Goal: Communication & Community: Share content

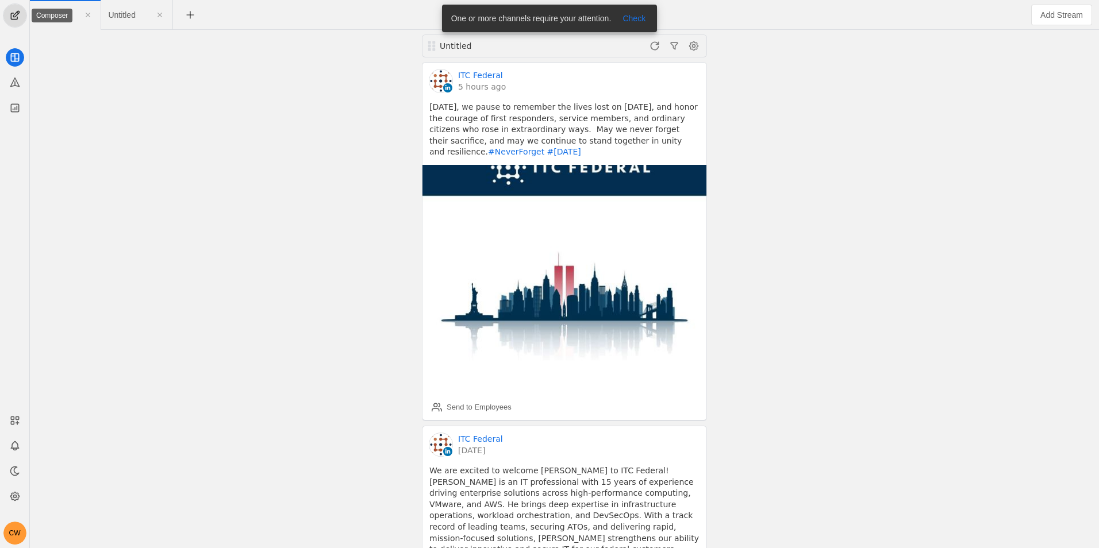
click at [12, 17] on span "undefined" at bounding box center [14, 15] width 23 height 23
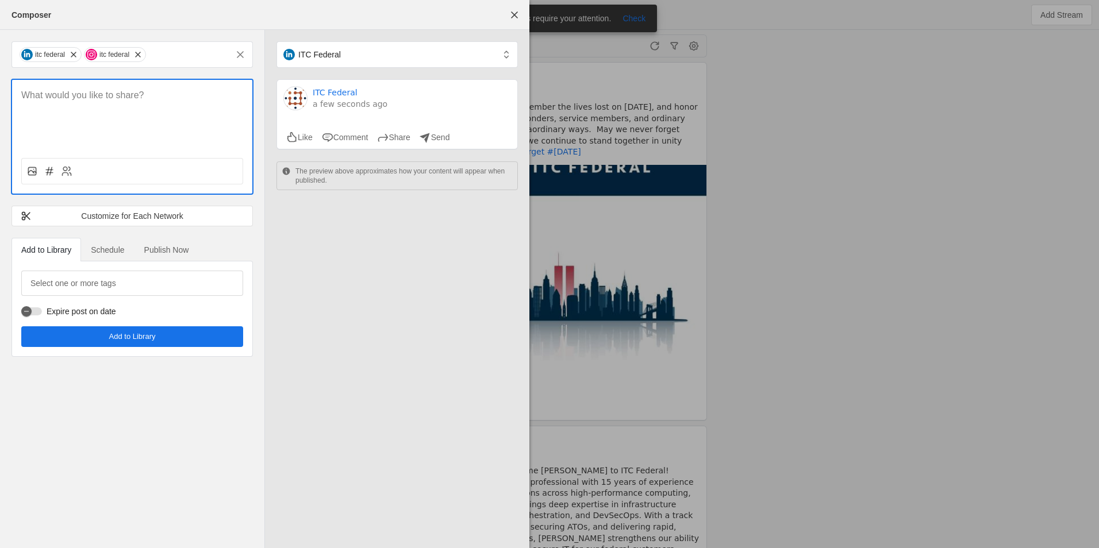
click at [98, 99] on p at bounding box center [132, 95] width 222 height 13
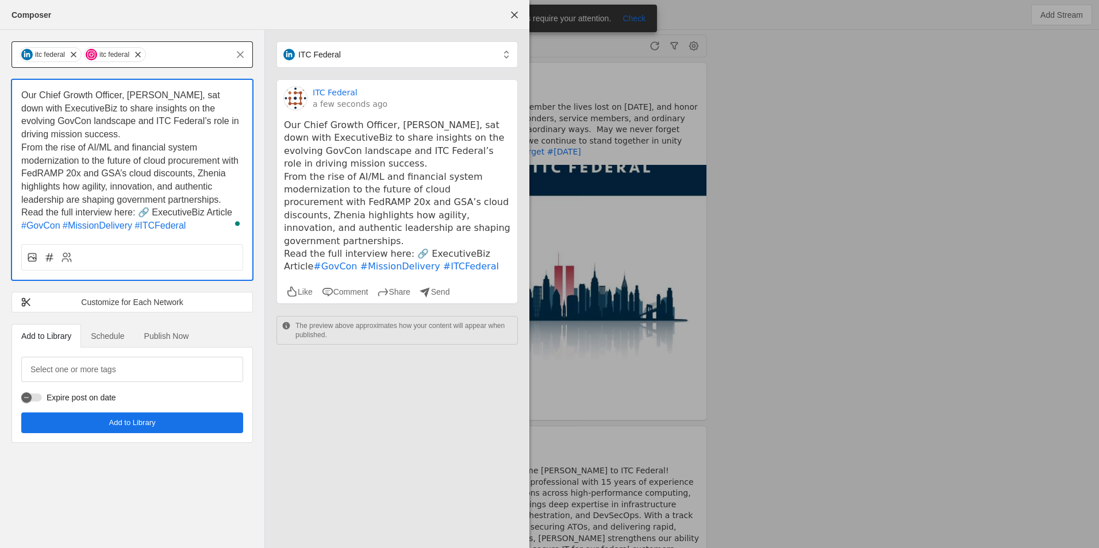
click at [142, 53] on span "undefined" at bounding box center [137, 54] width 11 height 11
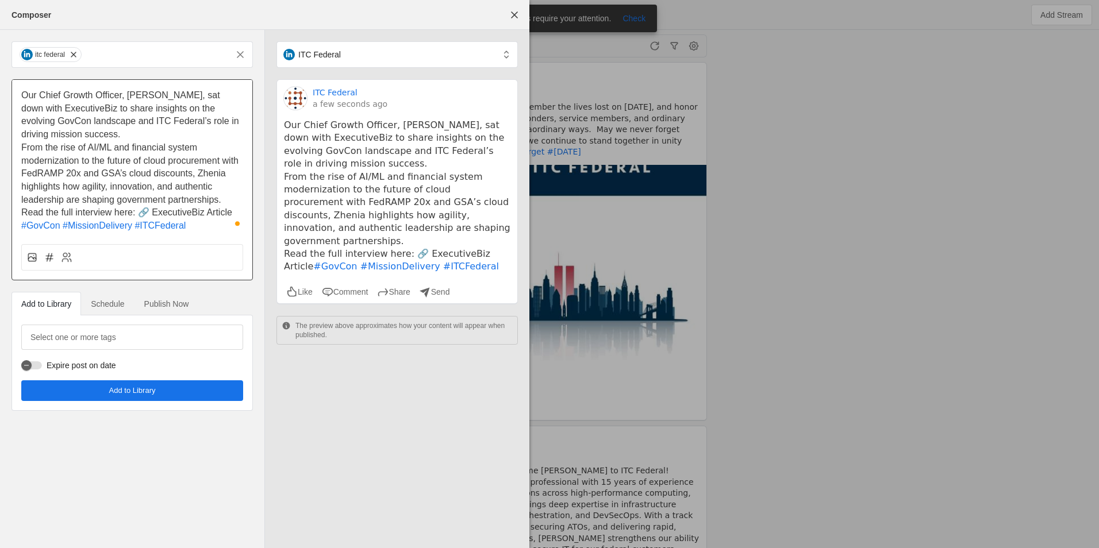
click at [188, 213] on span "Read the full interview here: 🔗 ExecutiveBiz Article" at bounding box center [126, 213] width 211 height 10
drag, startPoint x: 143, startPoint y: 213, endPoint x: 234, endPoint y: 213, distance: 91.4
click at [234, 213] on p "Read the full interview here: 🔗 ExecutiveBiz Article" at bounding box center [132, 212] width 222 height 13
click at [142, 212] on p "Read the full interview here:" at bounding box center [132, 212] width 222 height 13
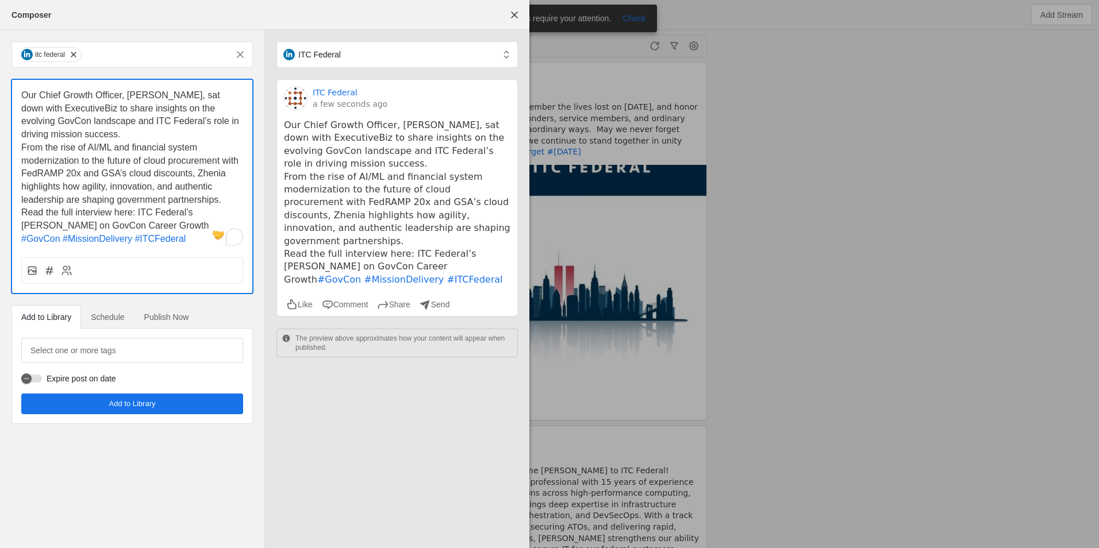
click at [168, 218] on p "Read the full interview here: ITC Federal’s [PERSON_NAME] on GovCon Career Grow…" at bounding box center [132, 219] width 222 height 26
drag, startPoint x: 179, startPoint y: 221, endPoint x: 136, endPoint y: 211, distance: 43.8
click at [136, 211] on p "Read the full interview here: ITC Federal’s [PERSON_NAME] on GovCon Career Grow…" at bounding box center [132, 219] width 222 height 26
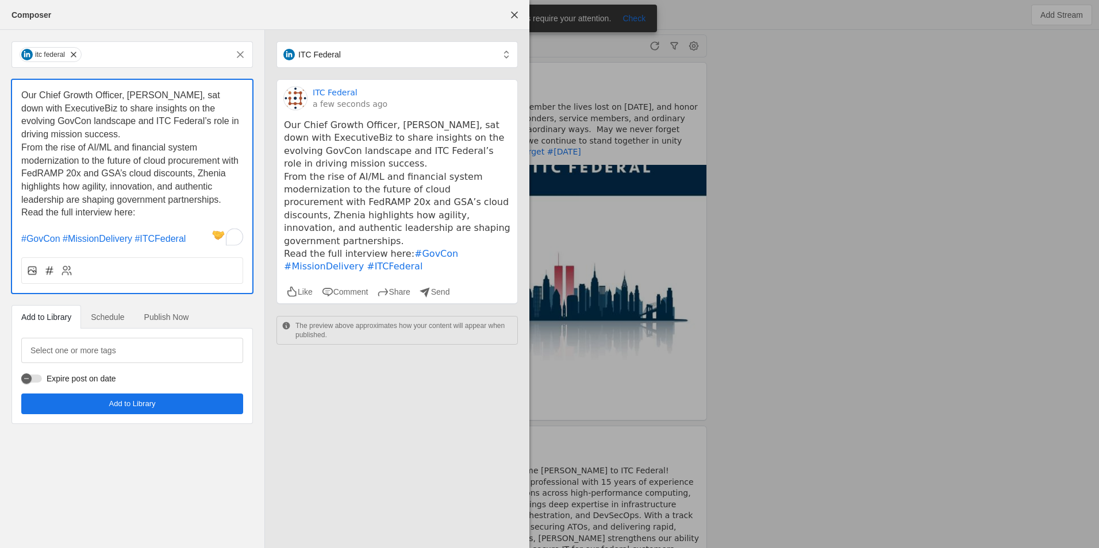
click at [200, 239] on p "#GovCon #MissionDelivery #ITCFederal" at bounding box center [132, 239] width 222 height 13
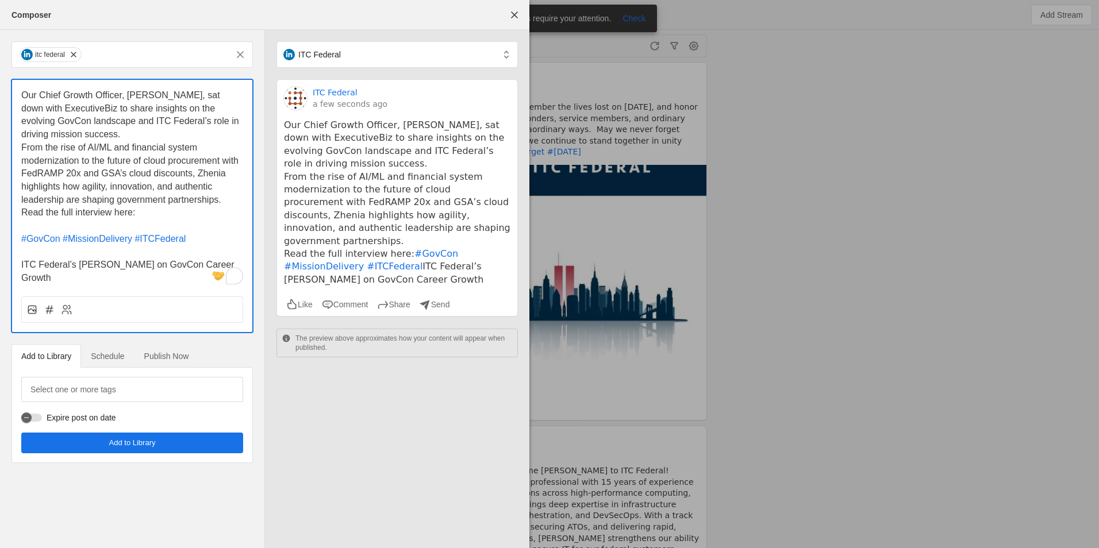
click at [55, 271] on p "ITC Federal’s [PERSON_NAME] on GovCon Career Growth" at bounding box center [132, 272] width 222 height 26
drag, startPoint x: 78, startPoint y: 279, endPoint x: 3, endPoint y: 263, distance: 76.4
click at [3, 263] on div "itc federal Our Chief Growth Officer, [PERSON_NAME], sat down with ExecutiveBiz…" at bounding box center [132, 252] width 264 height 445
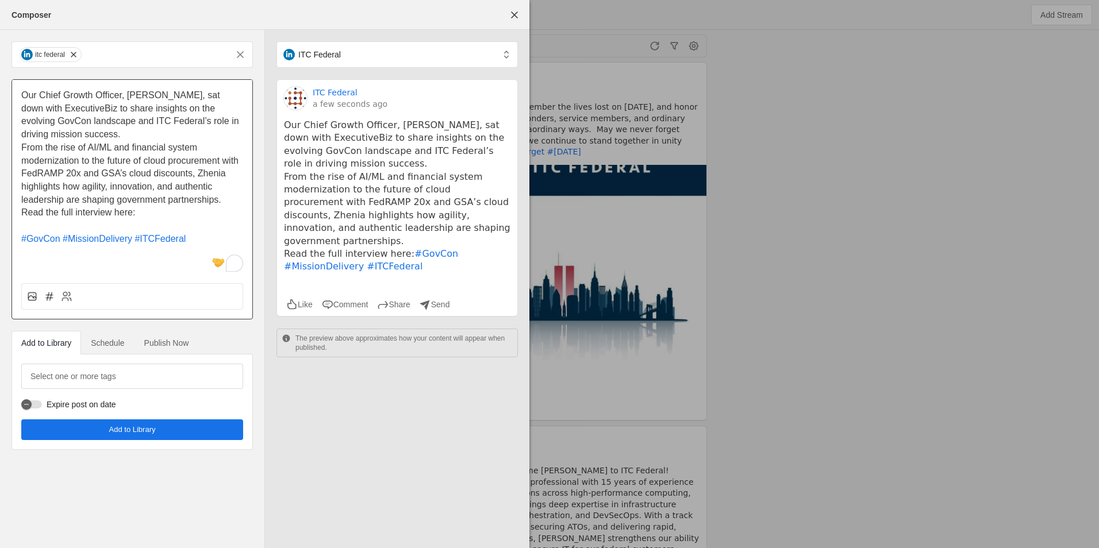
click at [125, 225] on p "To enrich screen reader interactions, please activate Accessibility in Grammarl…" at bounding box center [132, 226] width 222 height 13
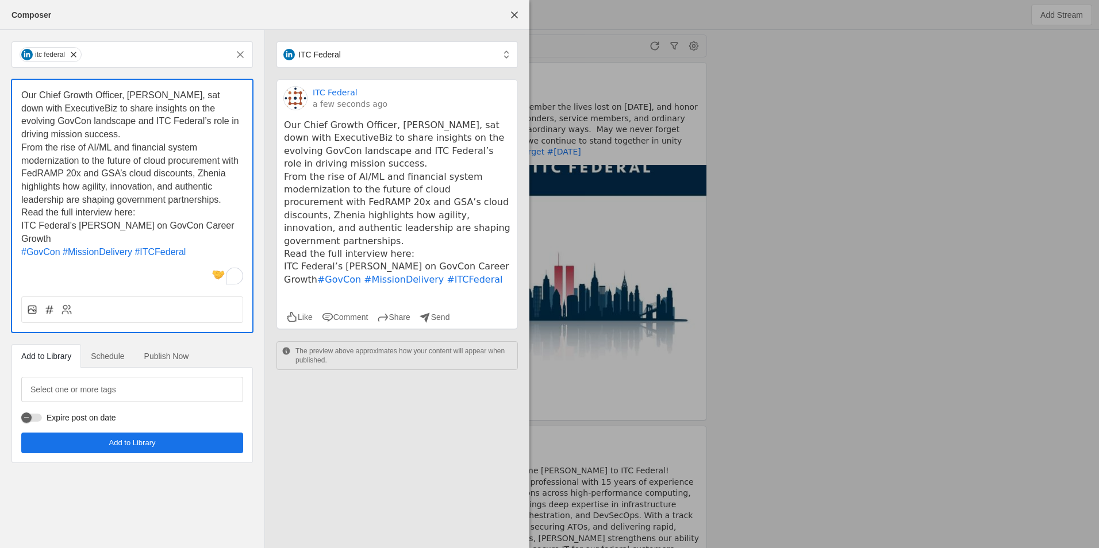
click at [42, 240] on span "ITC Federal’s [PERSON_NAME] on GovCon Career Growth" at bounding box center [129, 232] width 216 height 23
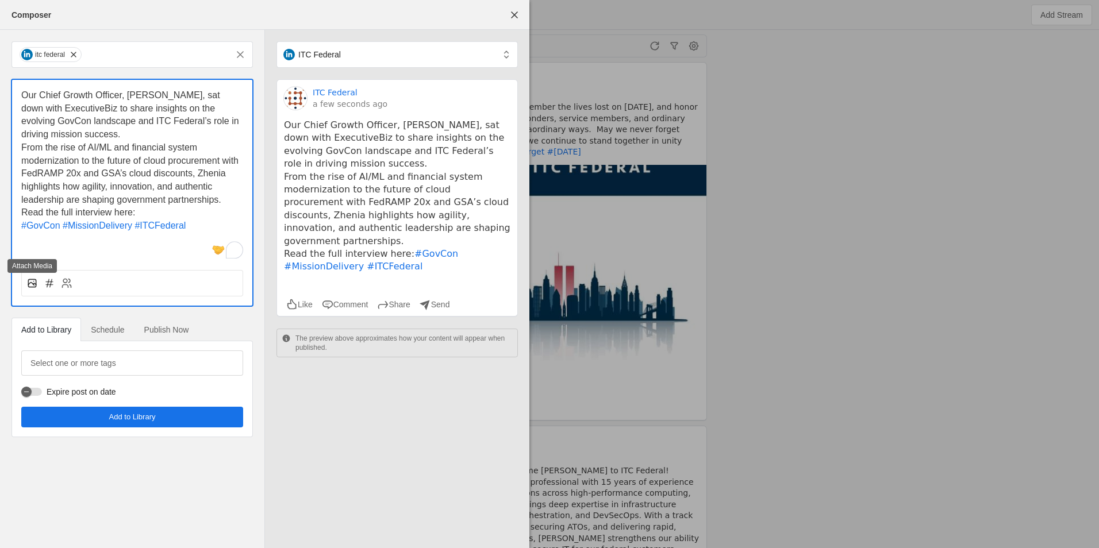
click at [36, 283] on rect at bounding box center [31, 283] width 7 height 7
click at [0, 0] on input "file" at bounding box center [0, 0] width 0 height 0
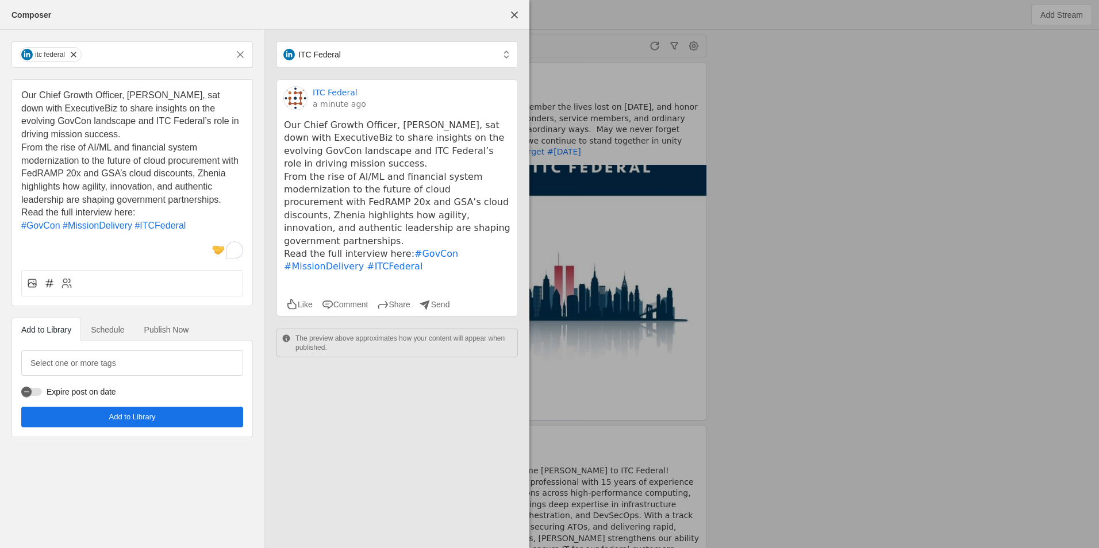
click at [193, 209] on p "Read the full interview here:" at bounding box center [132, 212] width 222 height 13
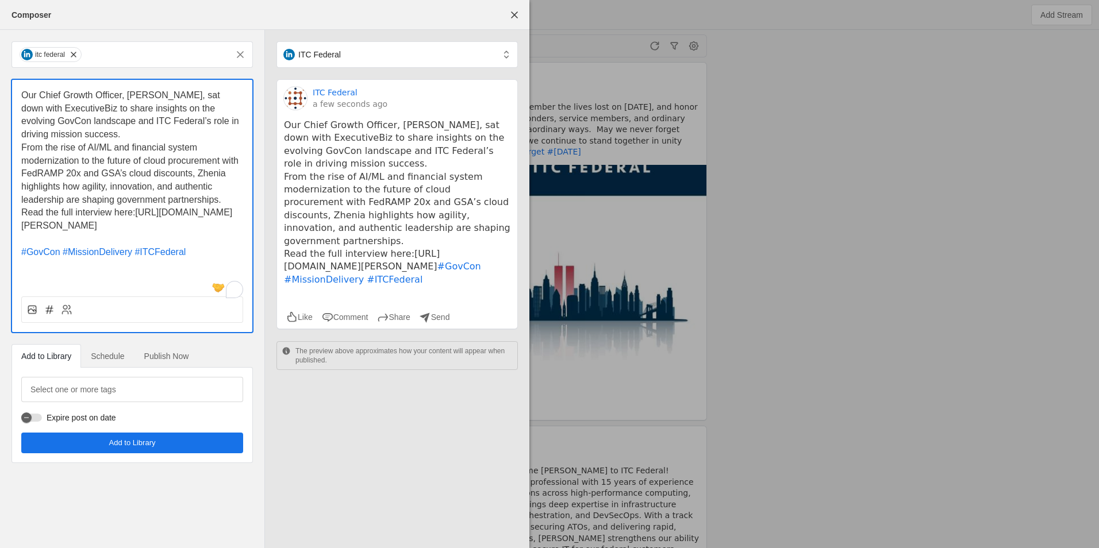
click at [200, 232] on p "Read the full interview here:[URL][DOMAIN_NAME][PERSON_NAME]" at bounding box center [132, 219] width 222 height 26
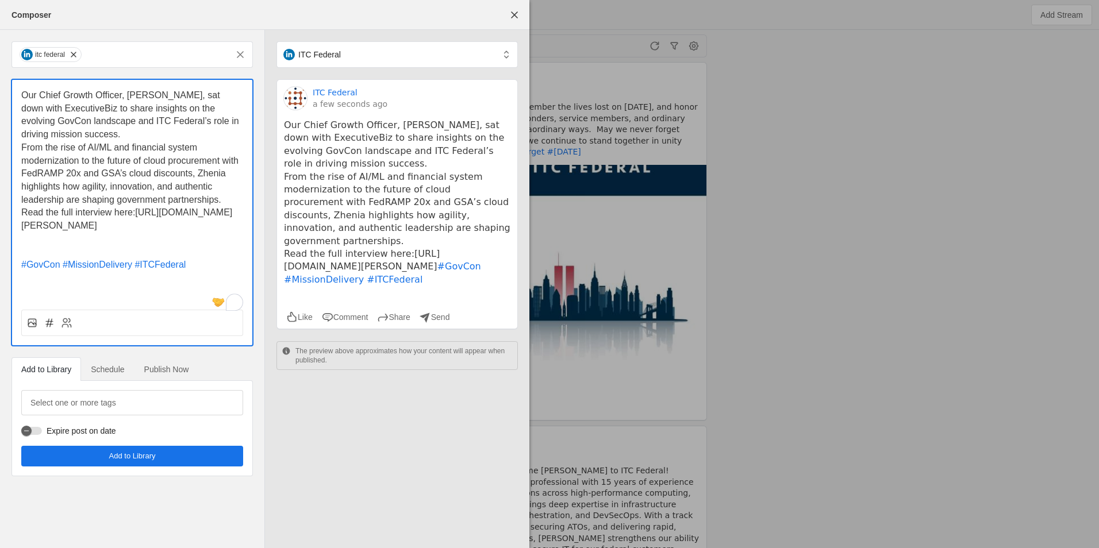
drag, startPoint x: 143, startPoint y: 252, endPoint x: 80, endPoint y: 259, distance: 63.6
drag, startPoint x: 80, startPoint y: 259, endPoint x: 45, endPoint y: 222, distance: 50.8
click at [45, 222] on span "Read the full interview here:[URL][DOMAIN_NAME][PERSON_NAME]" at bounding box center [126, 219] width 211 height 23
click at [43, 225] on span "Read the full interview here:[URL][DOMAIN_NAME][PERSON_NAME]" at bounding box center [126, 219] width 211 height 23
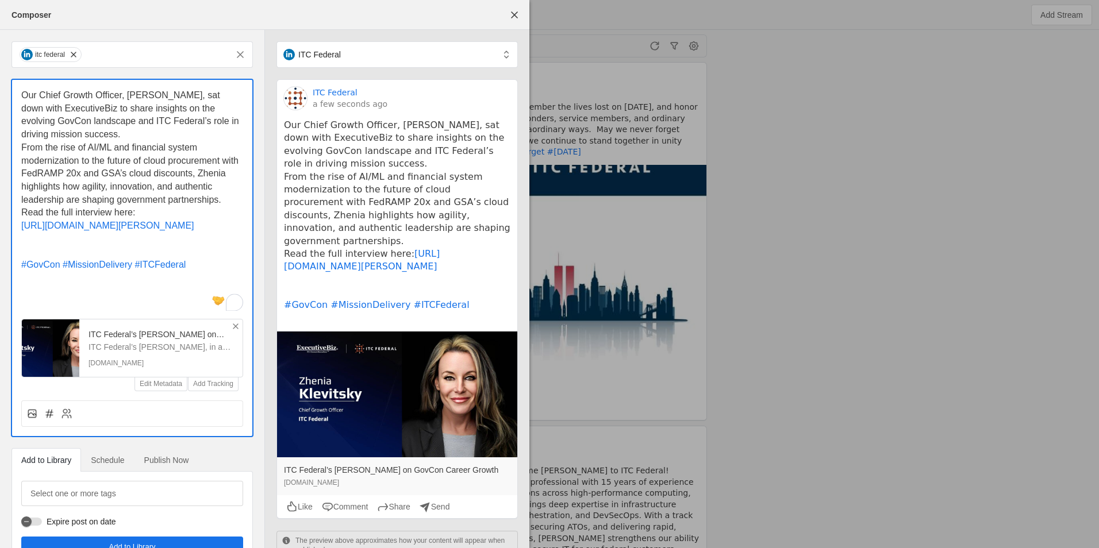
click at [153, 209] on p "Read the full interview here:" at bounding box center [132, 212] width 222 height 13
click at [117, 130] on p "Our Chief Growth Officer, [PERSON_NAME], sat down with ExecutiveBiz to share in…" at bounding box center [132, 115] width 222 height 52
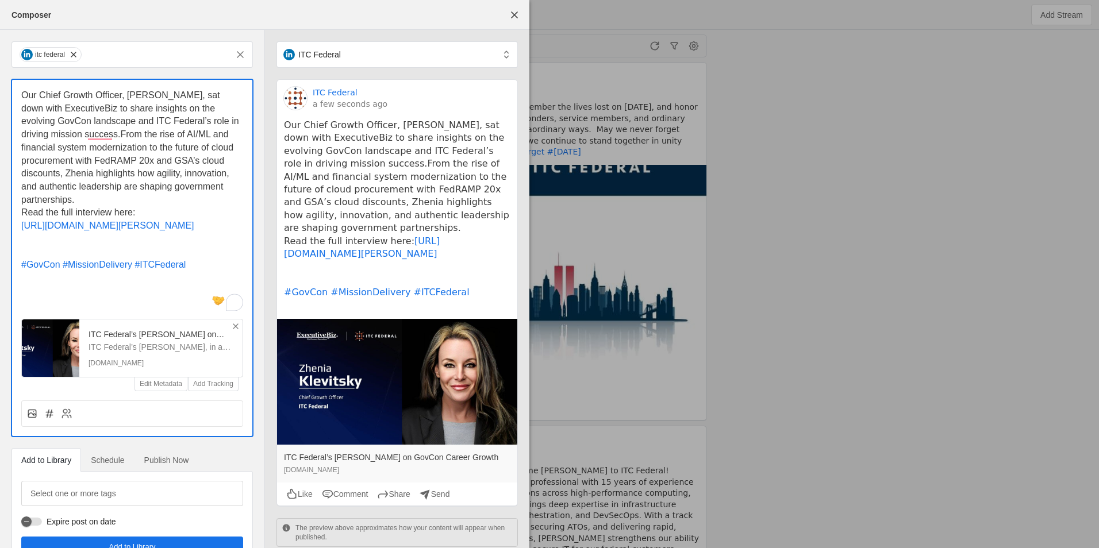
click at [155, 198] on p "Our Chief Growth Officer, [PERSON_NAME], sat down with ExecutiveBiz to share in…" at bounding box center [132, 147] width 222 height 117
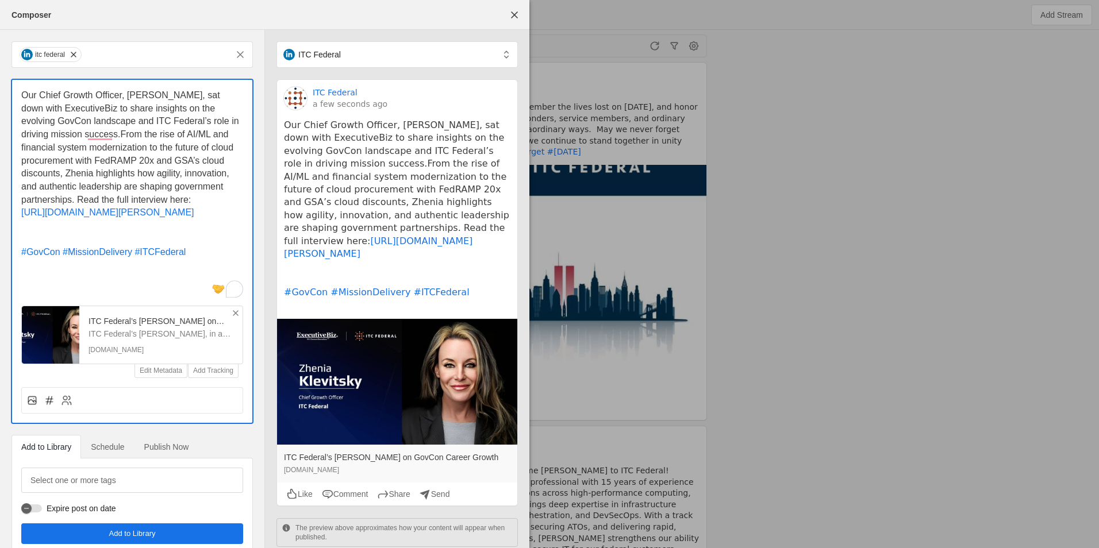
click at [200, 88] on div "Our Chief Growth Officer, [PERSON_NAME], sat down with ExecutiveBiz to share in…" at bounding box center [132, 229] width 240 height 298
click at [199, 93] on span "Our Chief Growth Officer, [PERSON_NAME], sat down with ExecutiveBiz to share in…" at bounding box center [131, 147] width 220 height 114
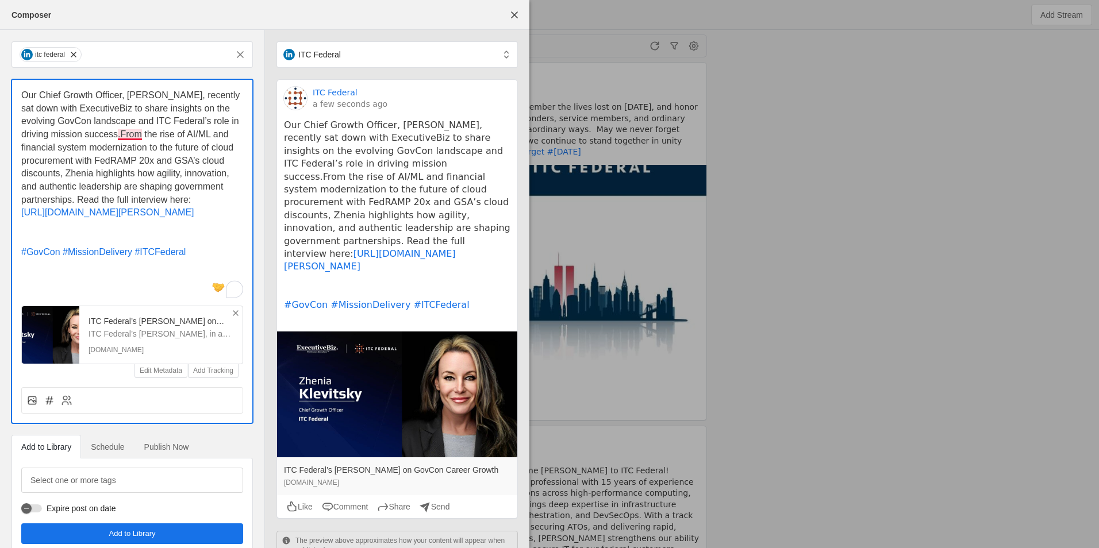
click at [120, 134] on span "Our Chief Growth Officer, [PERSON_NAME], recently sat down with ExecutiveBiz to…" at bounding box center [131, 147] width 221 height 114
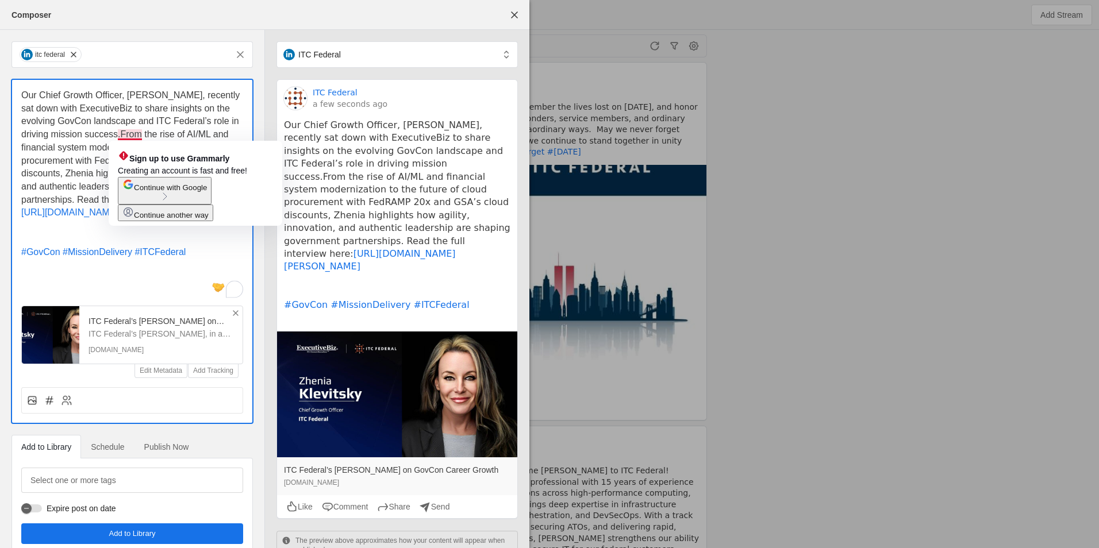
click at [121, 135] on span "Our Chief Growth Officer, [PERSON_NAME], recently sat down with ExecutiveBiz to…" at bounding box center [131, 147] width 221 height 114
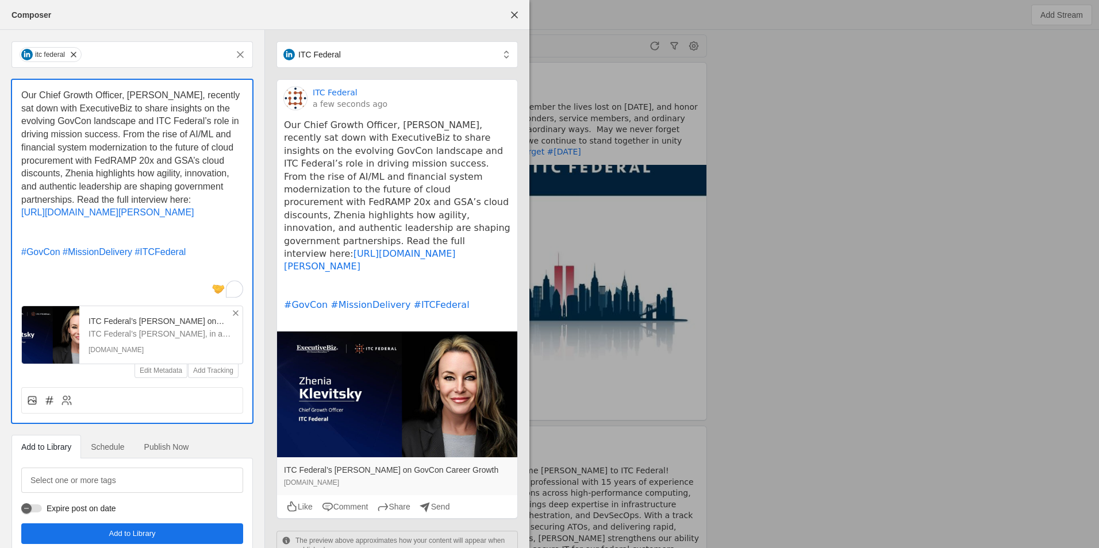
click at [346, 192] on div "itc federal Our Chief Growth Officer, [PERSON_NAME], recently sat down with Exe…" at bounding box center [264, 289] width 529 height 519
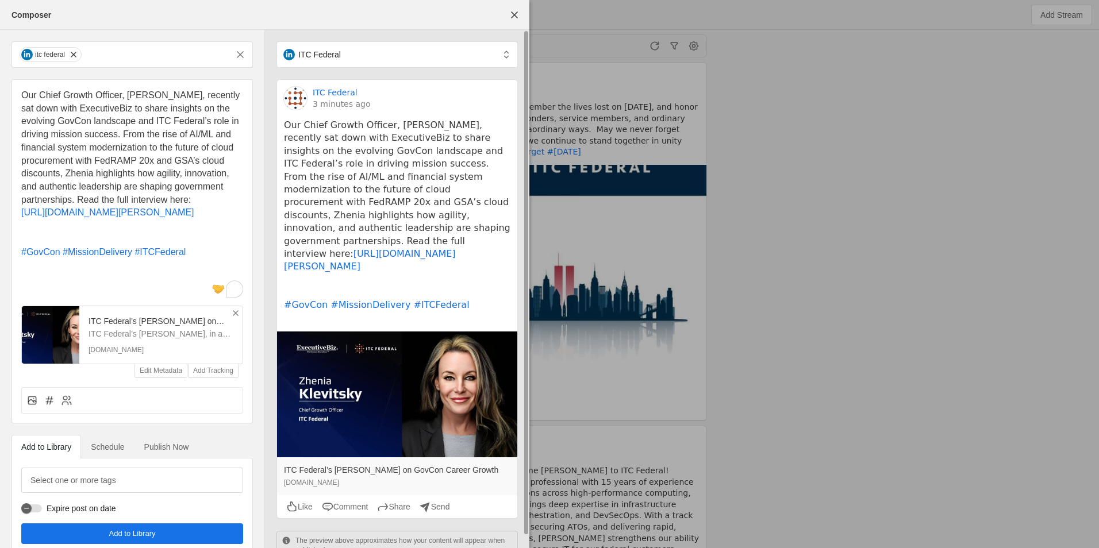
drag, startPoint x: 405, startPoint y: 260, endPoint x: 397, endPoint y: 267, distance: 11.0
click at [405, 260] on pre "Our Chief Growth Officer, [PERSON_NAME], recently sat down with ExecutiveBiz to…" at bounding box center [397, 222] width 226 height 206
click at [396, 268] on pre "Our Chief Growth Officer, [PERSON_NAME], recently sat down with ExecutiveBiz to…" at bounding box center [397, 222] width 226 height 206
click at [321, 300] on link "#GovCon" at bounding box center [306, 305] width 44 height 11
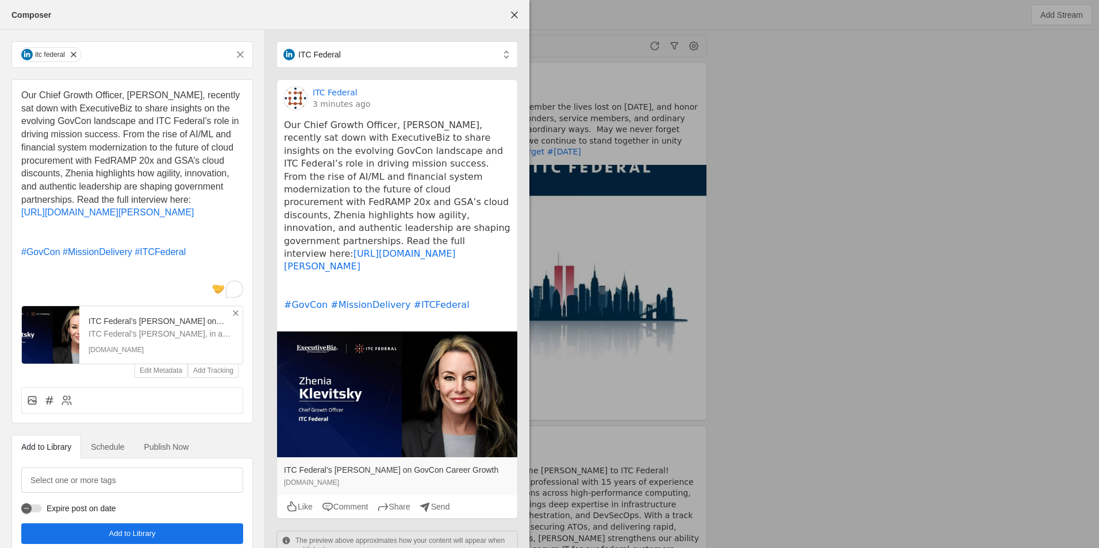
drag, startPoint x: 39, startPoint y: 271, endPoint x: -4, endPoint y: 271, distance: 43.1
click at [0, 271] on html "CW Untitled Untitled Untitled ITC Federal 5 hours ago [DATE], we pause to remem…" at bounding box center [549, 274] width 1099 height 548
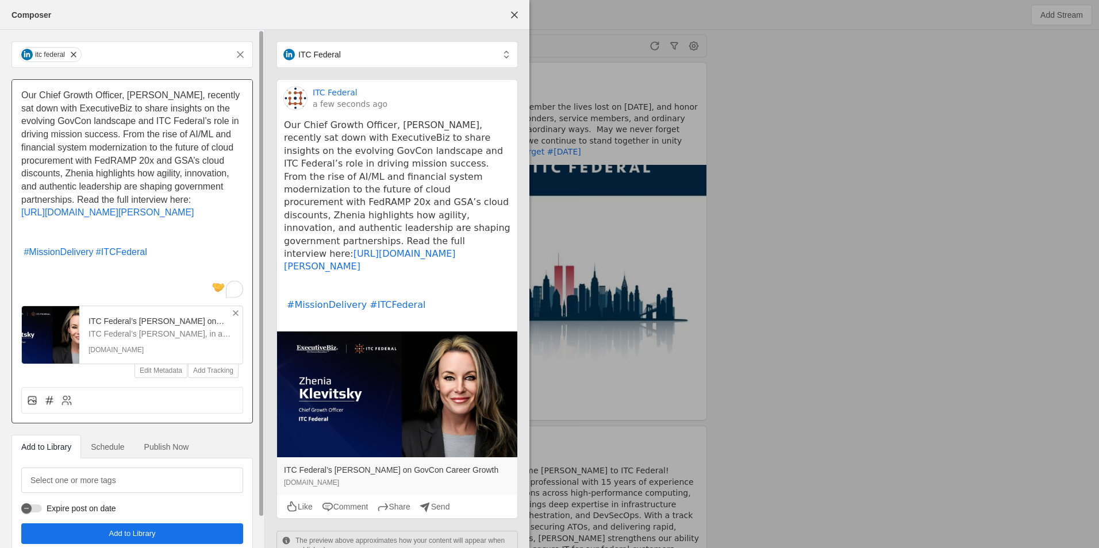
click at [71, 233] on p "To enrich screen reader interactions, please activate Accessibility in Grammarl…" at bounding box center [132, 226] width 222 height 13
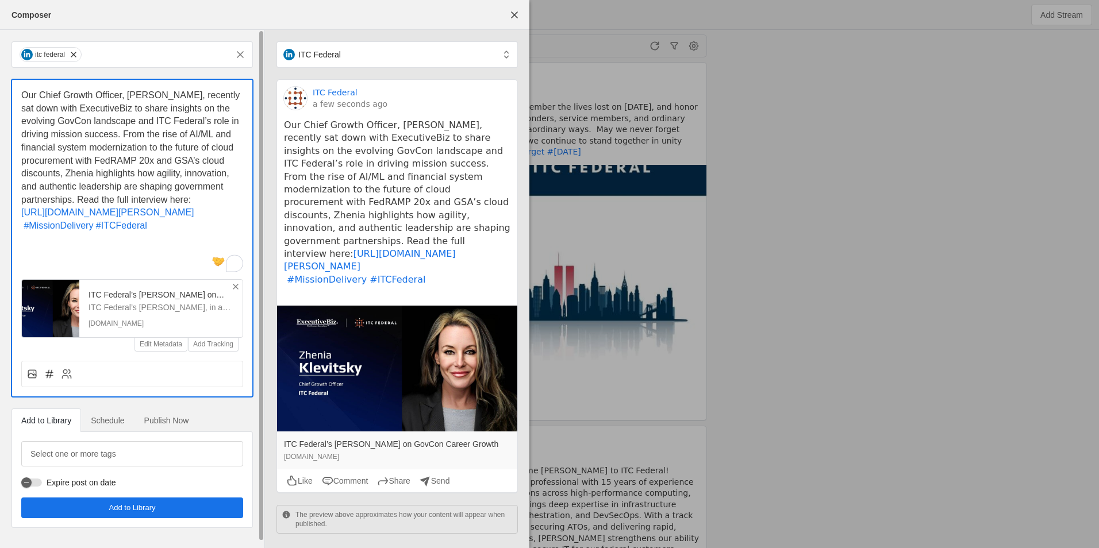
click at [468, 252] on pre "Our Chief Growth Officer, [PERSON_NAME], recently sat down with ExecutiveBiz to…" at bounding box center [397, 209] width 226 height 180
drag, startPoint x: 259, startPoint y: 3, endPoint x: 367, endPoint y: 29, distance: 111.0
click at [367, 29] on div "Composer" at bounding box center [265, 14] width 516 height 29
click at [136, 107] on span "Our Chief Growth Officer, [PERSON_NAME], recently sat down with ExecutiveBiz to…" at bounding box center [131, 147] width 221 height 114
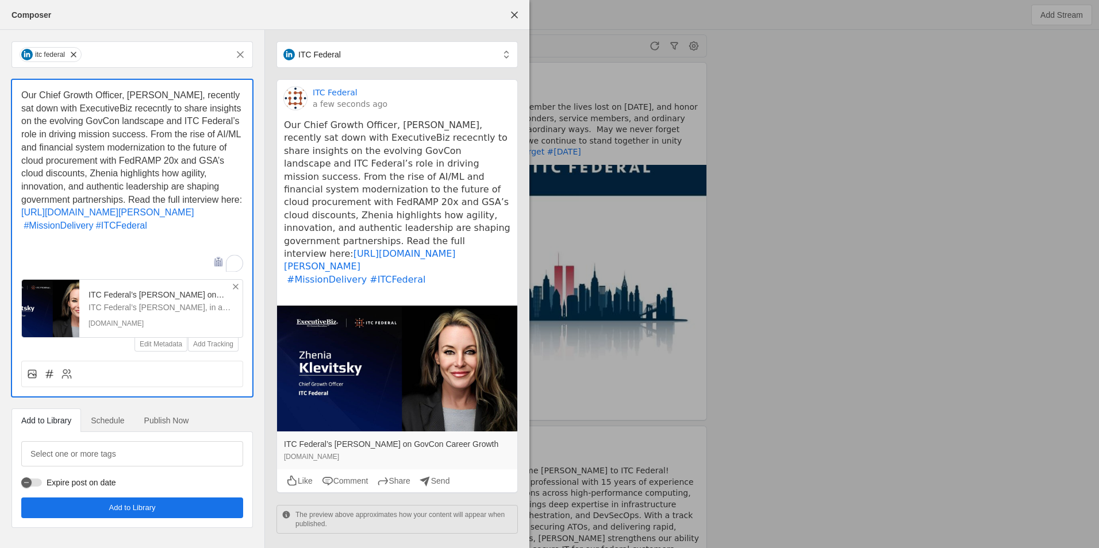
click at [315, 137] on pre "Our Chief Growth Officer, [PERSON_NAME], recently sat down with ExecutiveBiz re…" at bounding box center [397, 209] width 226 height 180
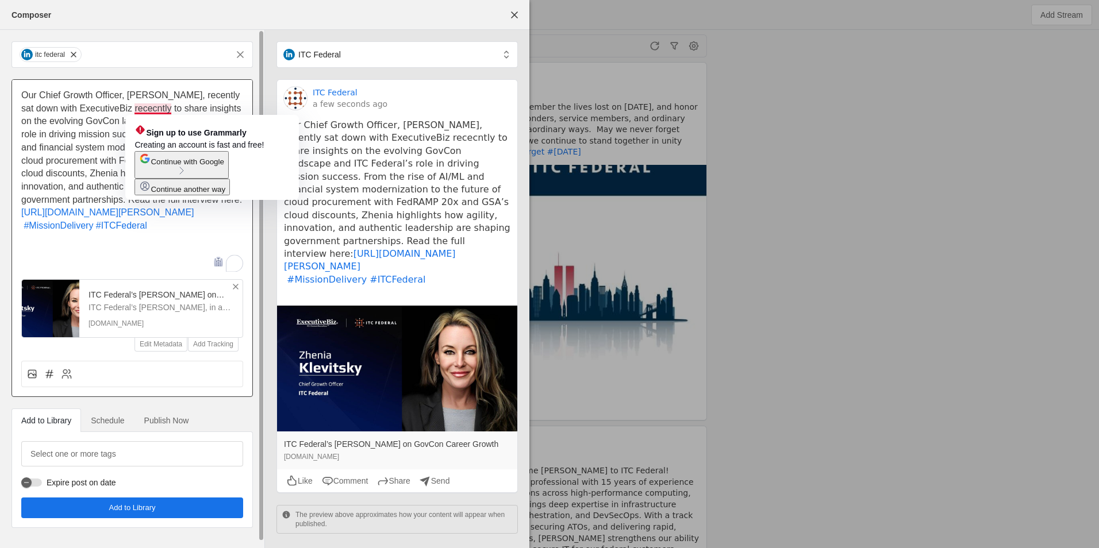
drag, startPoint x: 164, startPoint y: 106, endPoint x: 157, endPoint y: 109, distance: 7.7
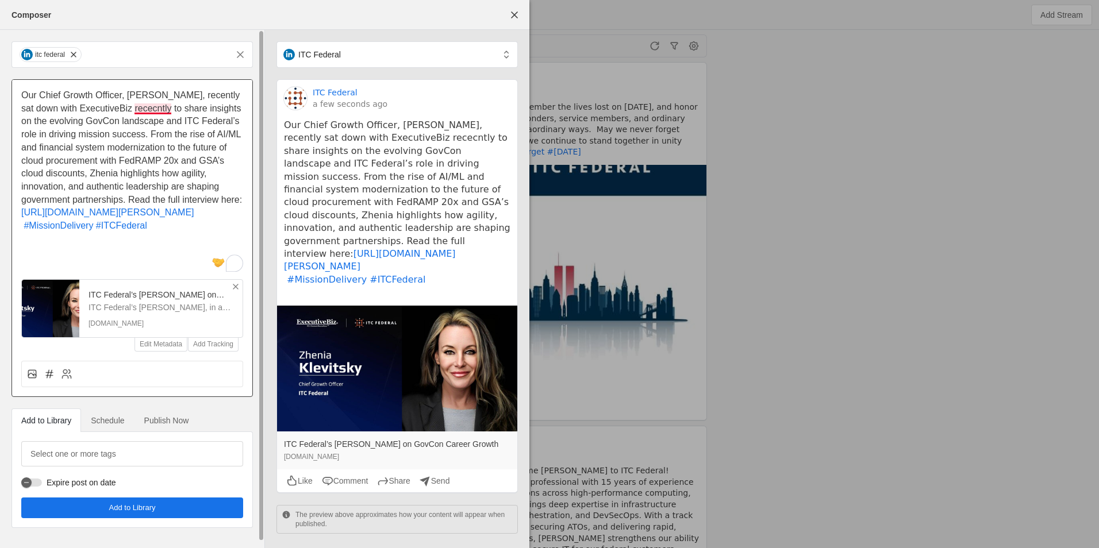
click at [158, 112] on span "Our Chief Growth Officer, [PERSON_NAME], recently sat down with ExecutiveBiz re…" at bounding box center [132, 147] width 222 height 114
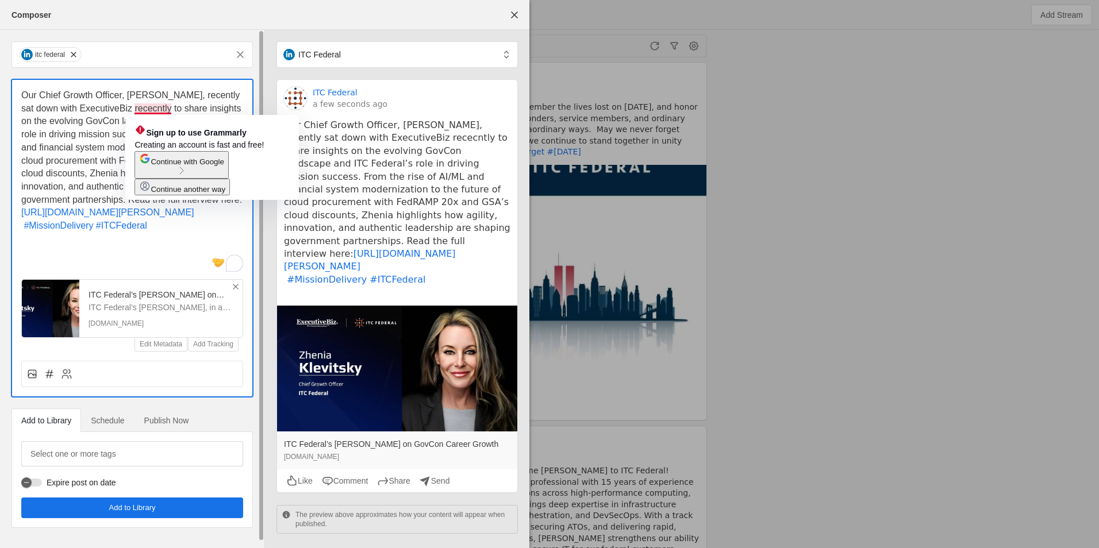
click at [158, 111] on span "Our Chief Growth Officer, [PERSON_NAME], recently sat down with ExecutiveBiz re…" at bounding box center [132, 147] width 222 height 114
click at [191, 166] on span "Continue with Google" at bounding box center [187, 162] width 73 height 9
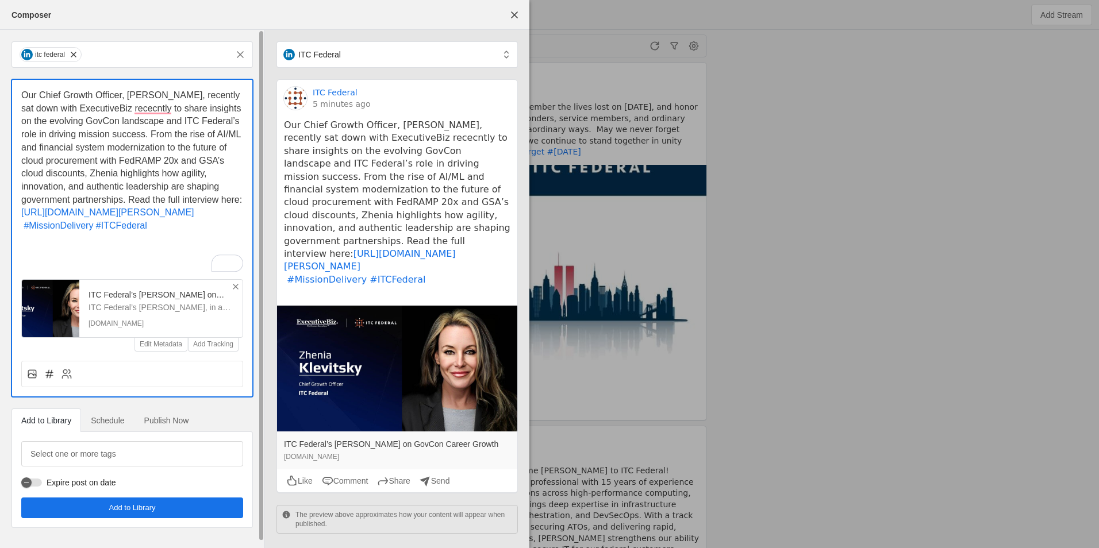
click at [98, 425] on span "Schedule" at bounding box center [107, 421] width 33 height 8
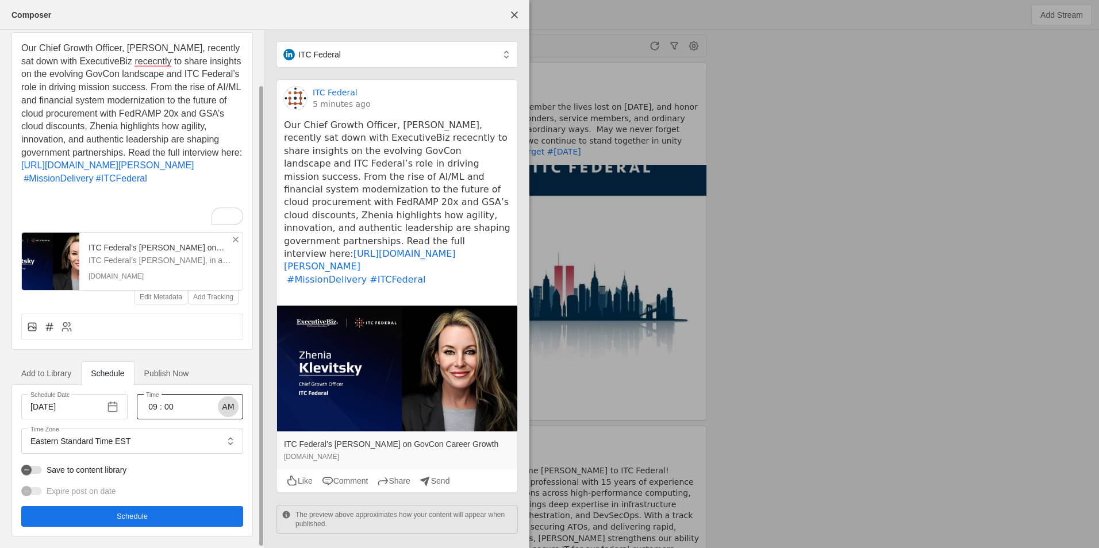
click at [225, 406] on span "button" at bounding box center [228, 407] width 21 height 21
click at [221, 406] on span "button" at bounding box center [228, 407] width 21 height 21
click at [159, 406] on input "09" at bounding box center [153, 407] width 14 height 14
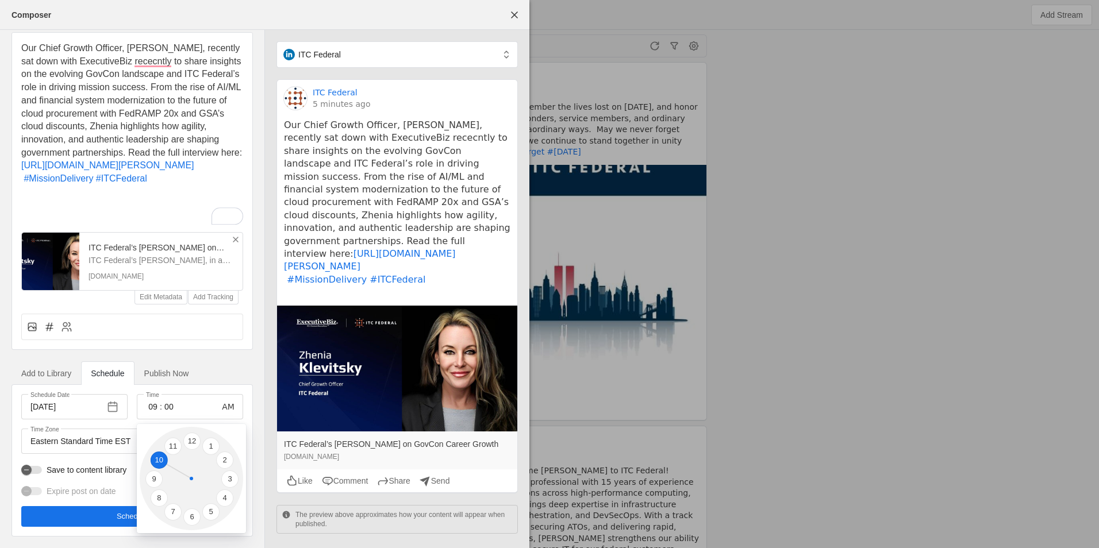
click at [160, 459] on li "10" at bounding box center [159, 460] width 17 height 17
type input "10"
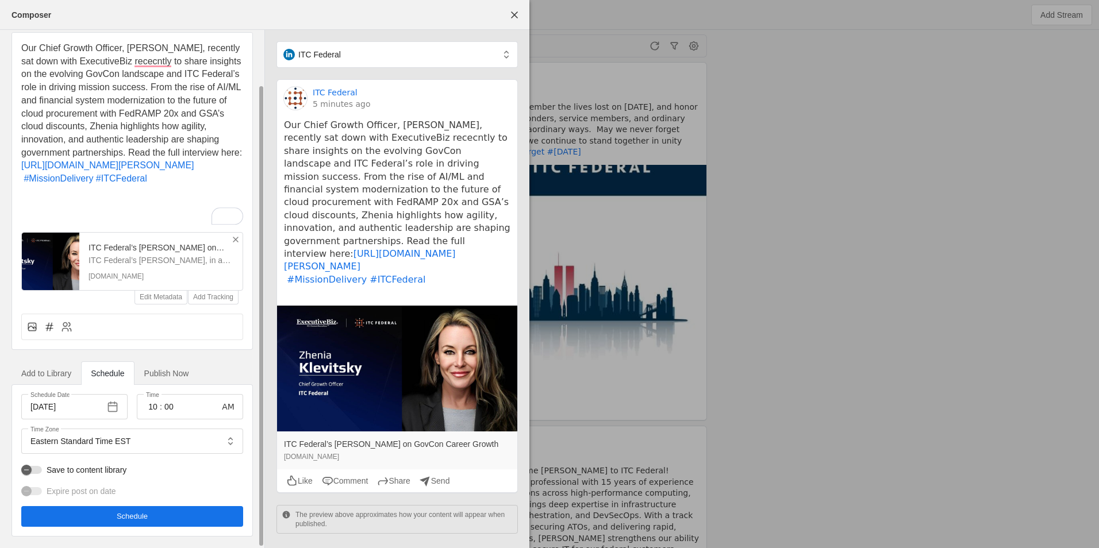
click at [166, 515] on span "undefined" at bounding box center [132, 516] width 222 height 21
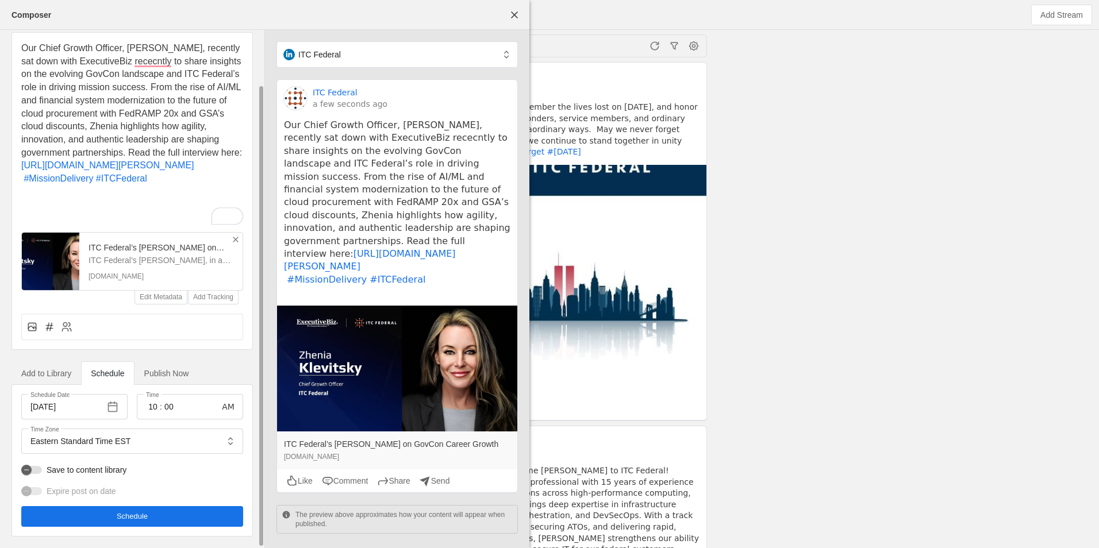
scroll to position [0, 0]
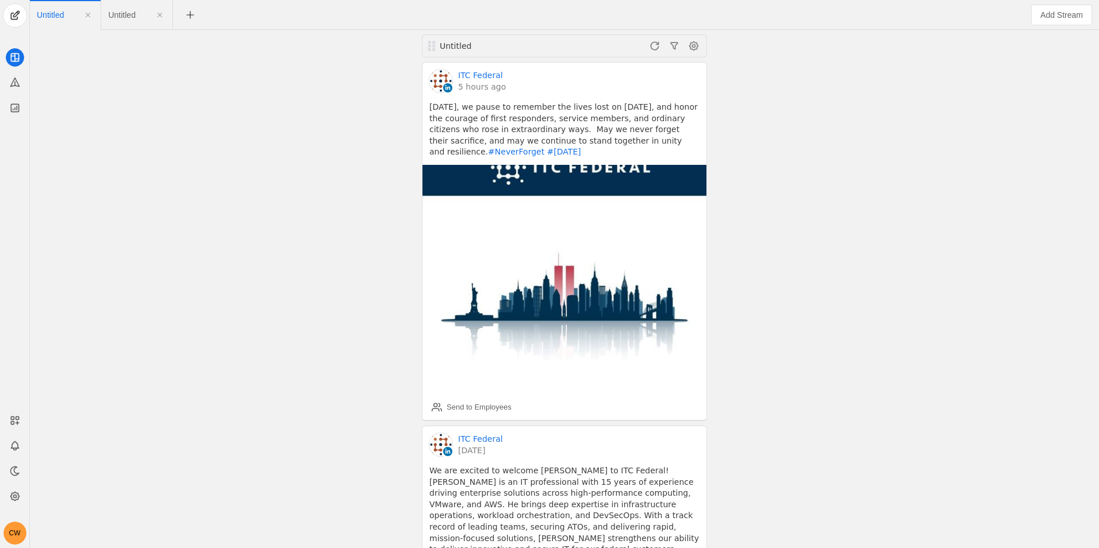
click at [143, 15] on app-feed-tab "Untitled" at bounding box center [136, 15] width 57 height 21
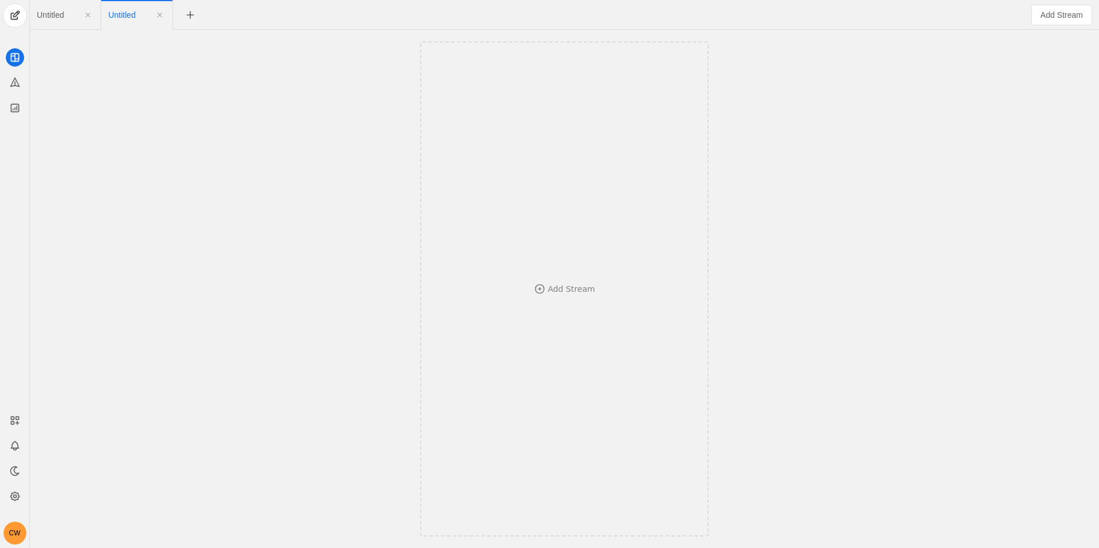
click at [74, 22] on app-feed-tab "Untitled" at bounding box center [65, 15] width 57 height 21
